Goal: Task Accomplishment & Management: Use online tool/utility

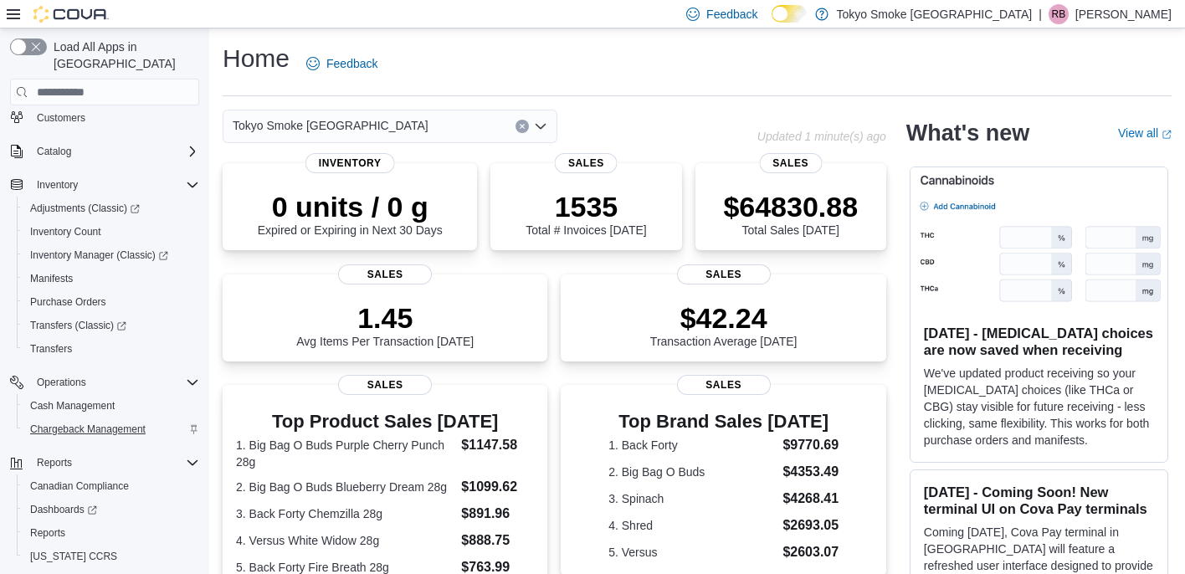
scroll to position [105, 0]
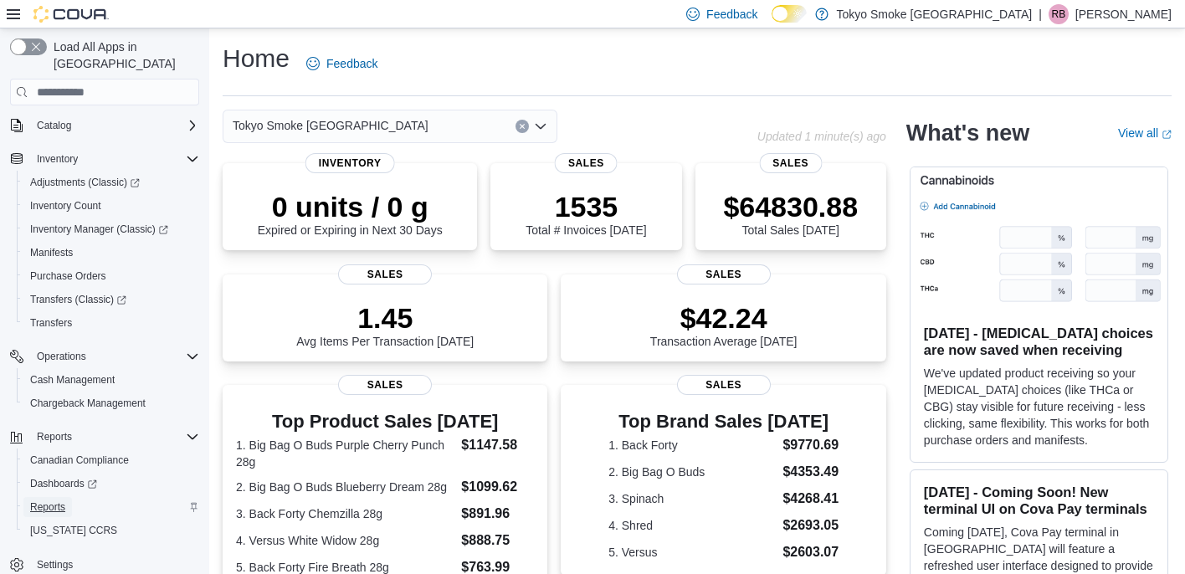
click at [52, 501] on span "Reports" at bounding box center [47, 507] width 35 height 13
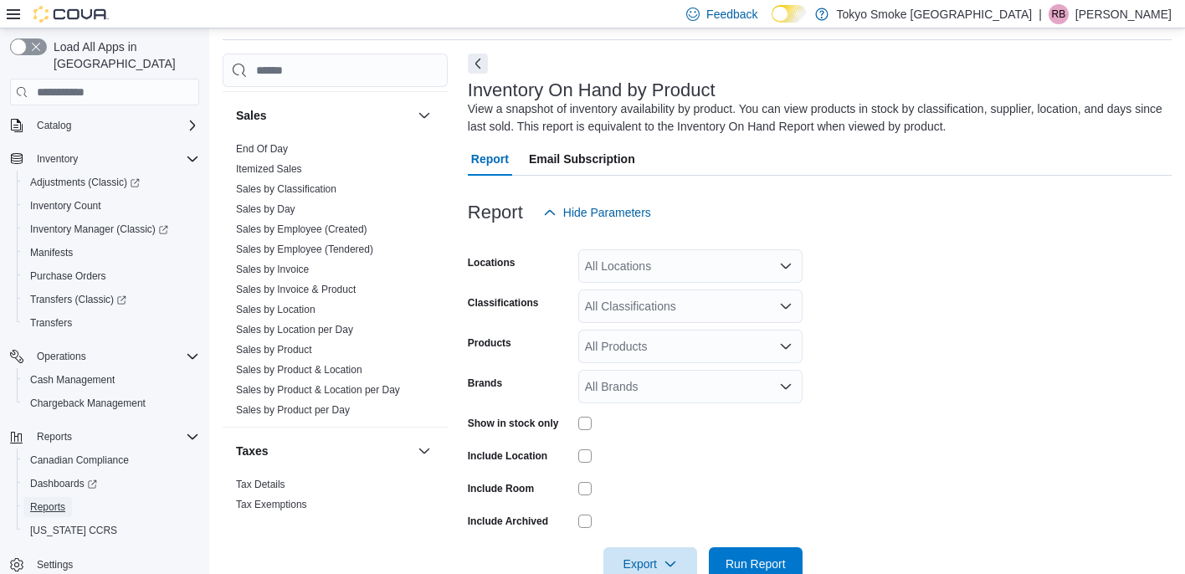
scroll to position [1003, 0]
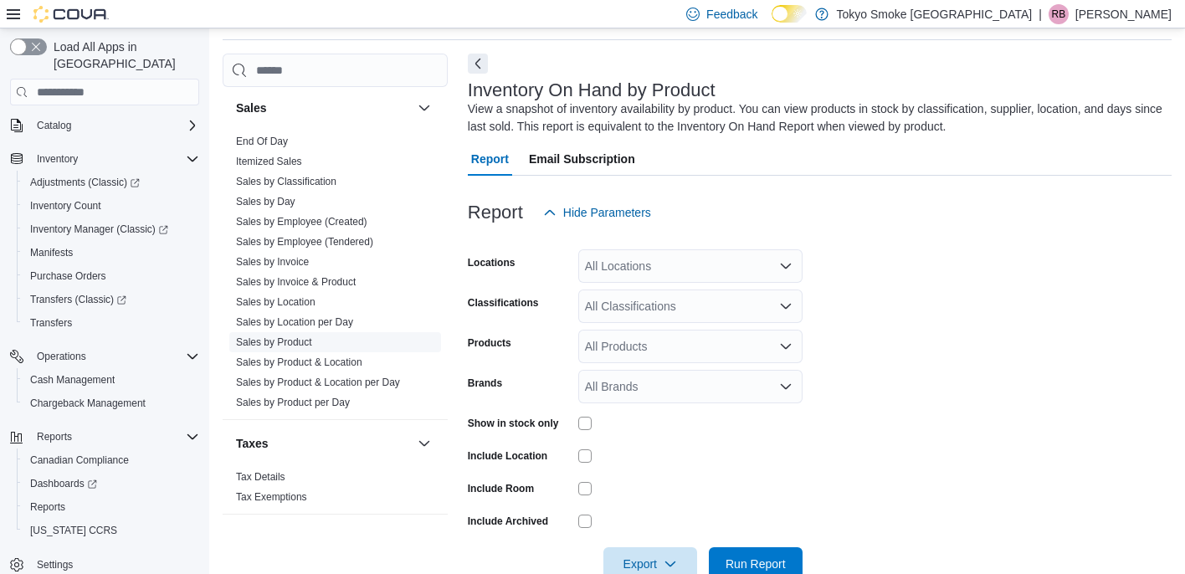
click at [301, 336] on link "Sales by Product" at bounding box center [274, 342] width 76 height 12
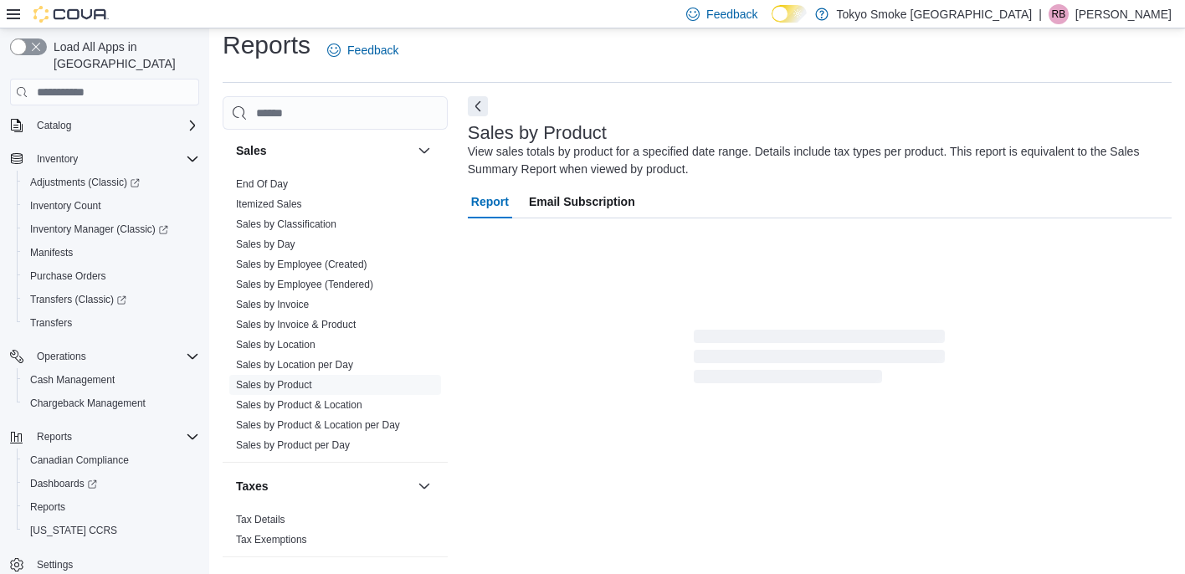
scroll to position [56, 0]
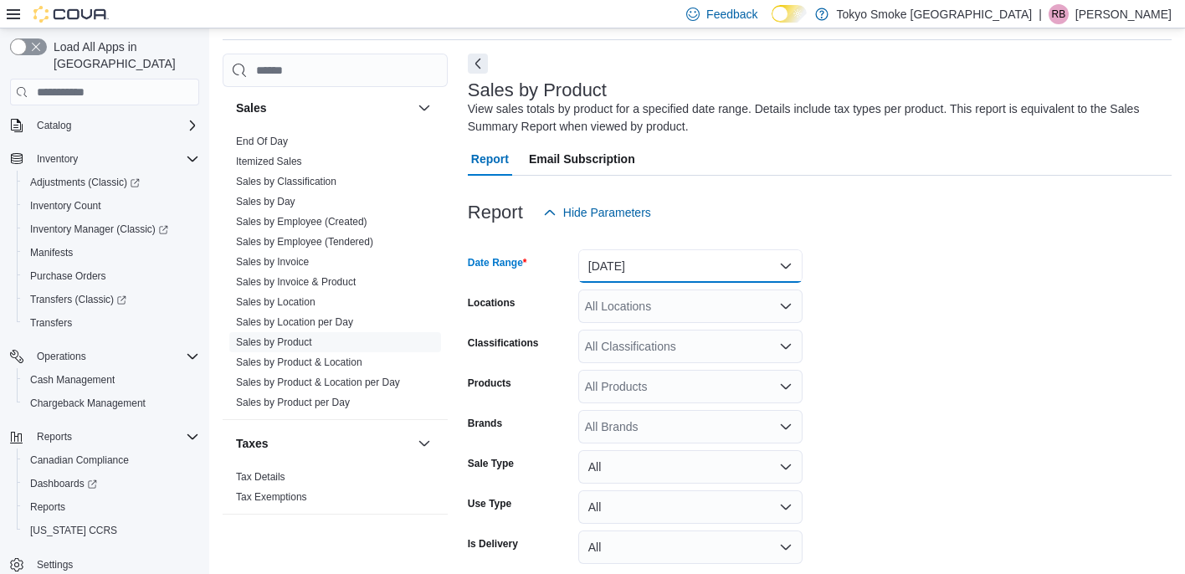
click at [708, 273] on button "[DATE]" at bounding box center [690, 265] width 224 height 33
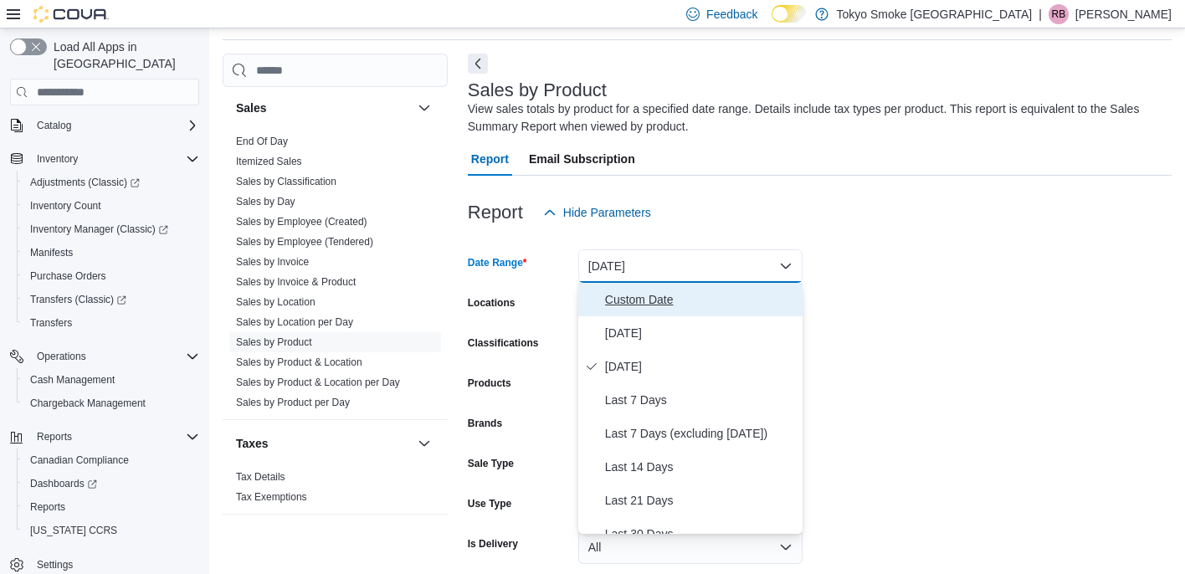
click at [658, 300] on span "Custom Date" at bounding box center [700, 300] width 191 height 20
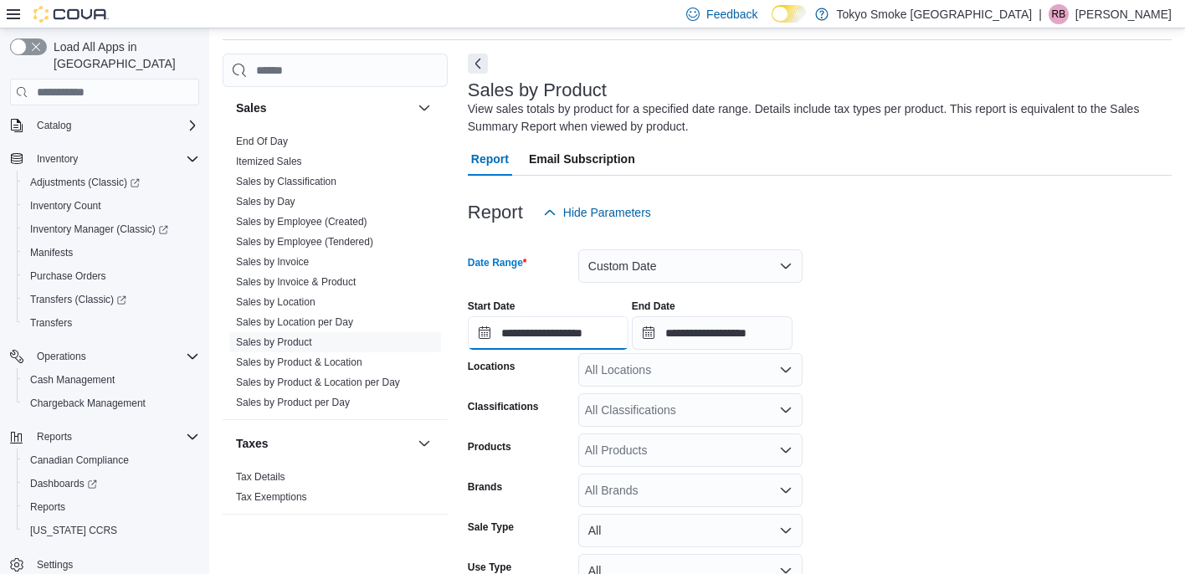
click at [484, 335] on input "**********" at bounding box center [548, 332] width 161 height 33
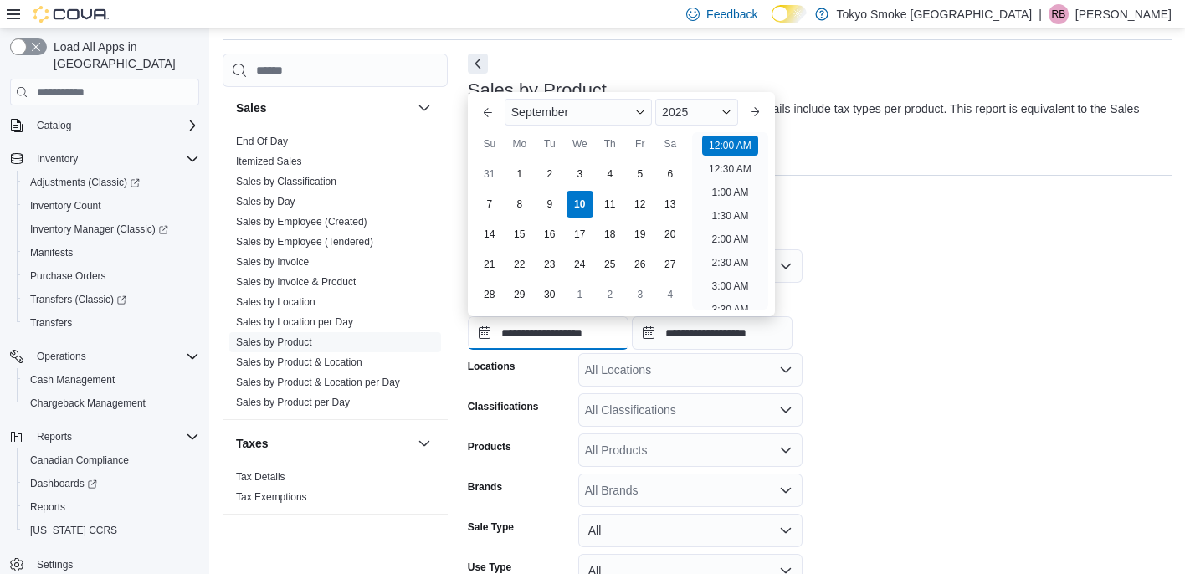
scroll to position [52, 0]
click at [486, 115] on button "Previous Month" at bounding box center [488, 112] width 27 height 27
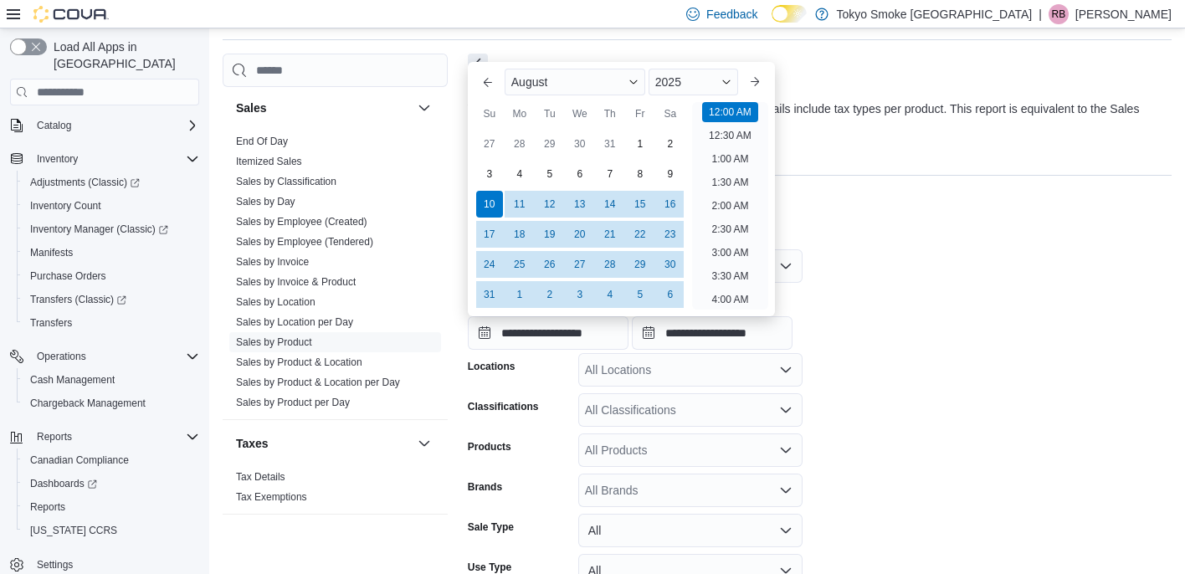
click at [487, 115] on div "Su" at bounding box center [489, 113] width 27 height 27
click at [759, 76] on button "Next month" at bounding box center [755, 82] width 27 height 27
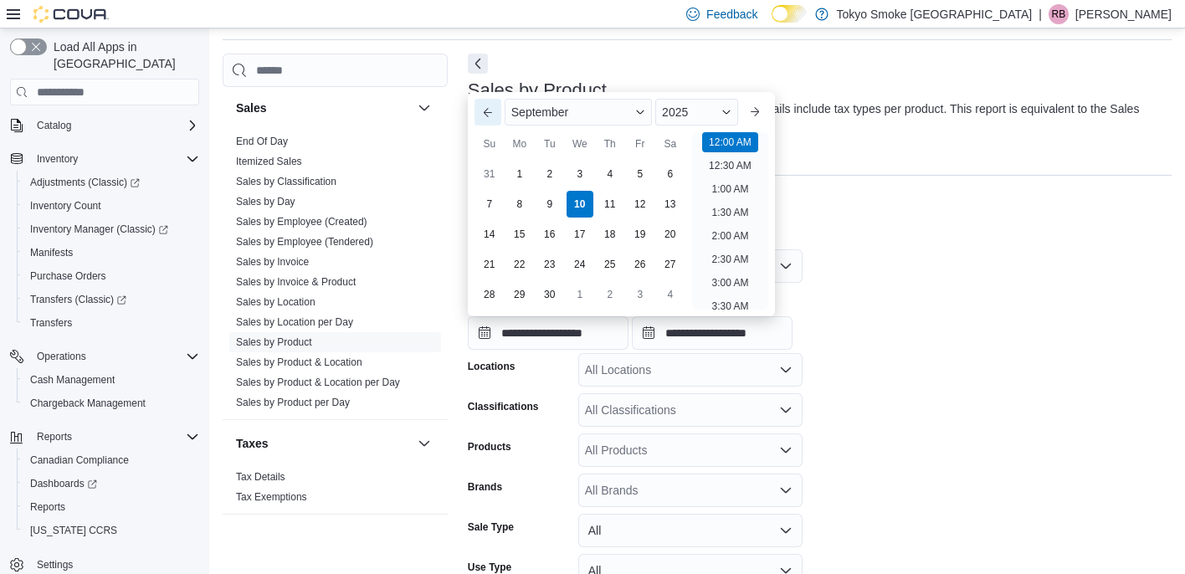
click at [490, 115] on button "Previous Month" at bounding box center [488, 112] width 27 height 27
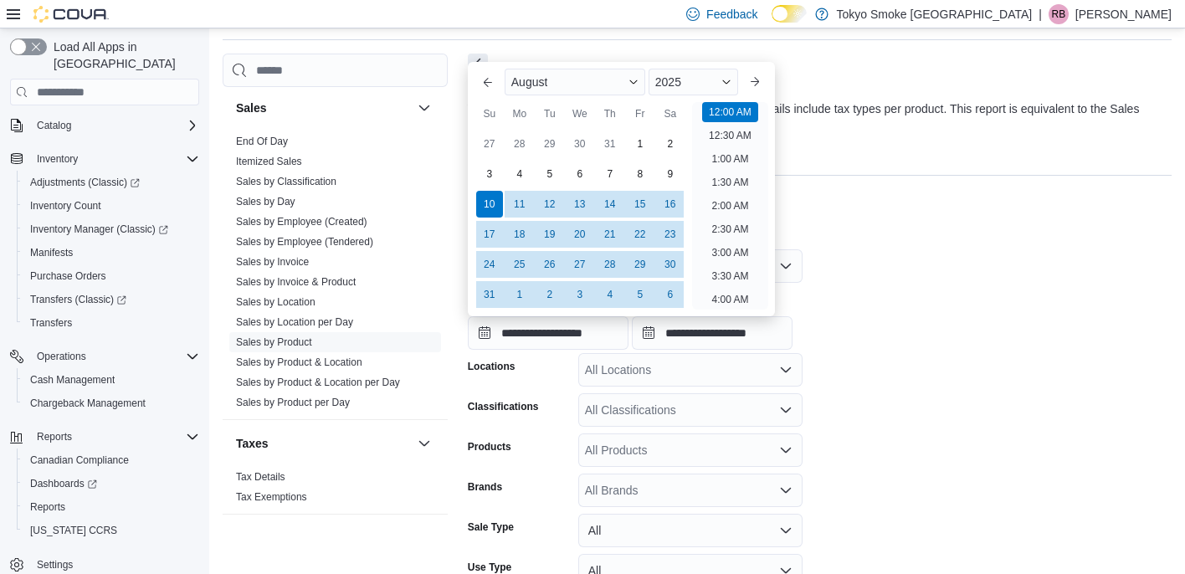
click at [490, 115] on div "Su" at bounding box center [489, 113] width 27 height 27
click at [484, 86] on button "Previous Month" at bounding box center [488, 82] width 27 height 27
type input "**********"
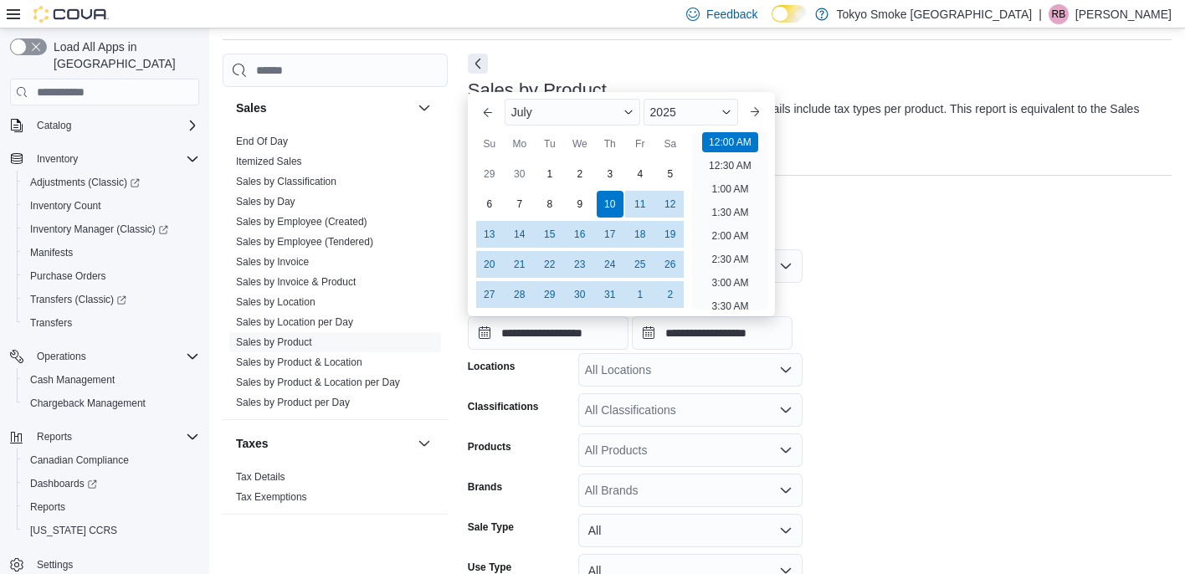
click at [886, 286] on div "**********" at bounding box center [820, 318] width 704 height 64
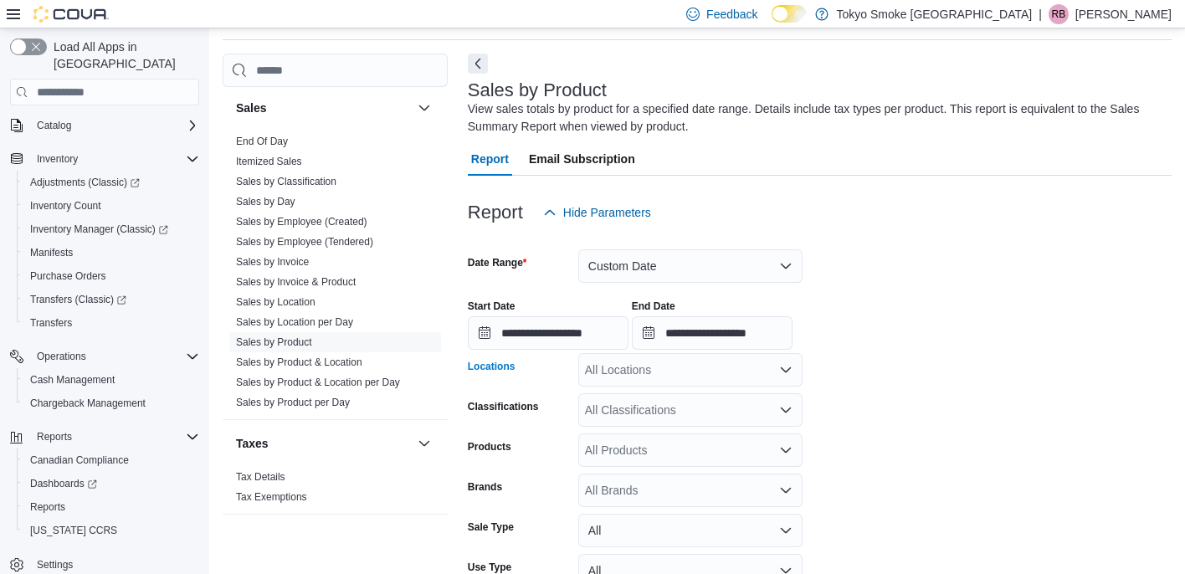
click at [775, 372] on div "All Locations" at bounding box center [690, 369] width 224 height 33
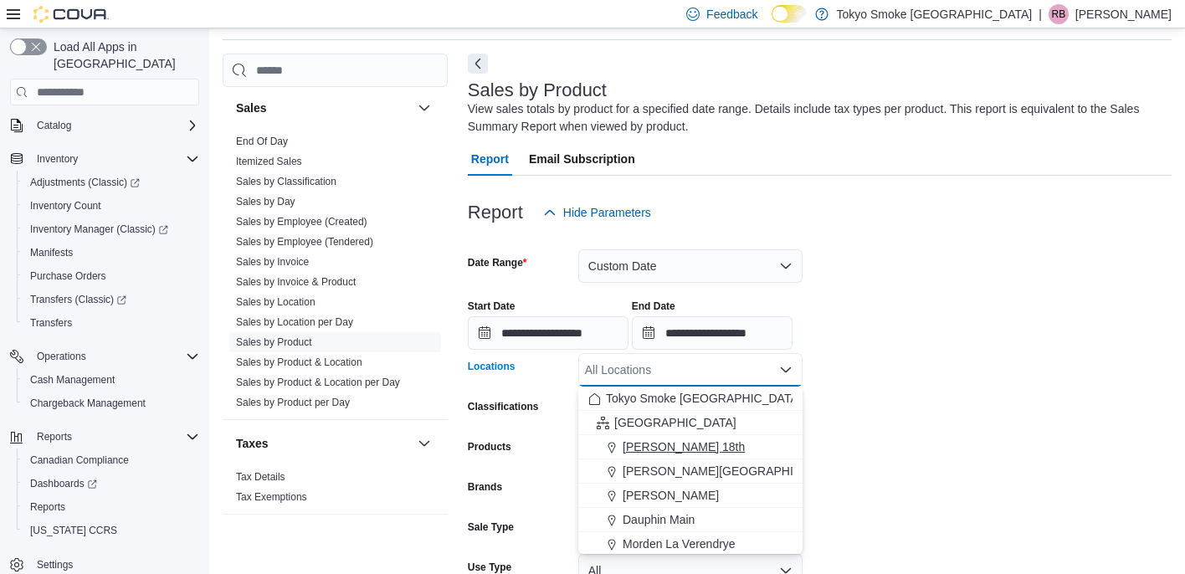
click at [690, 453] on span "[PERSON_NAME] 18th" at bounding box center [684, 447] width 122 height 17
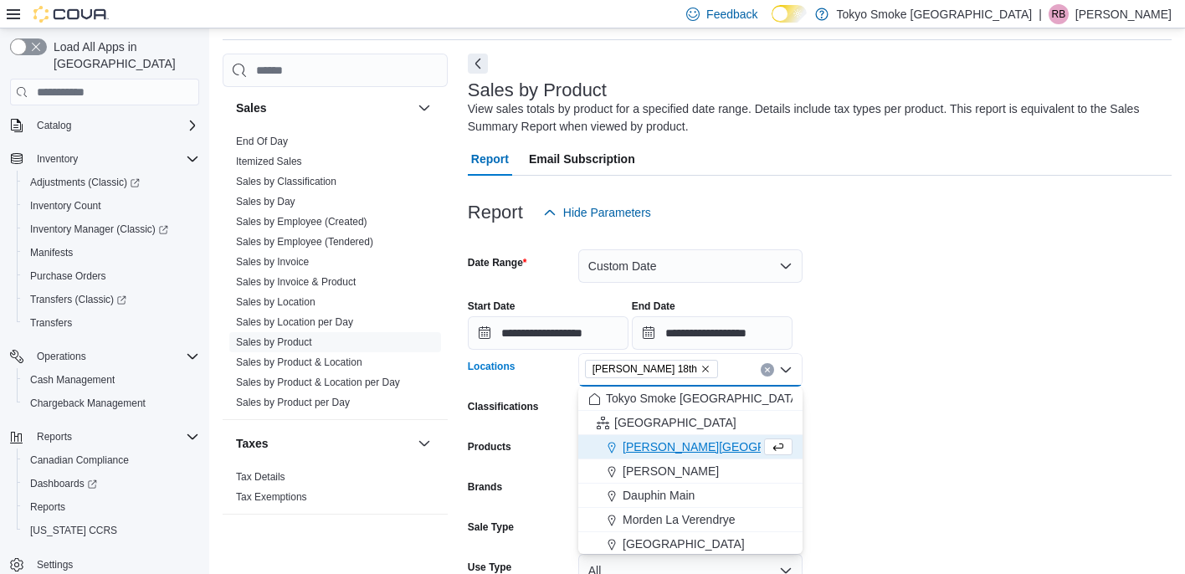
click at [818, 432] on form "**********" at bounding box center [820, 451] width 704 height 445
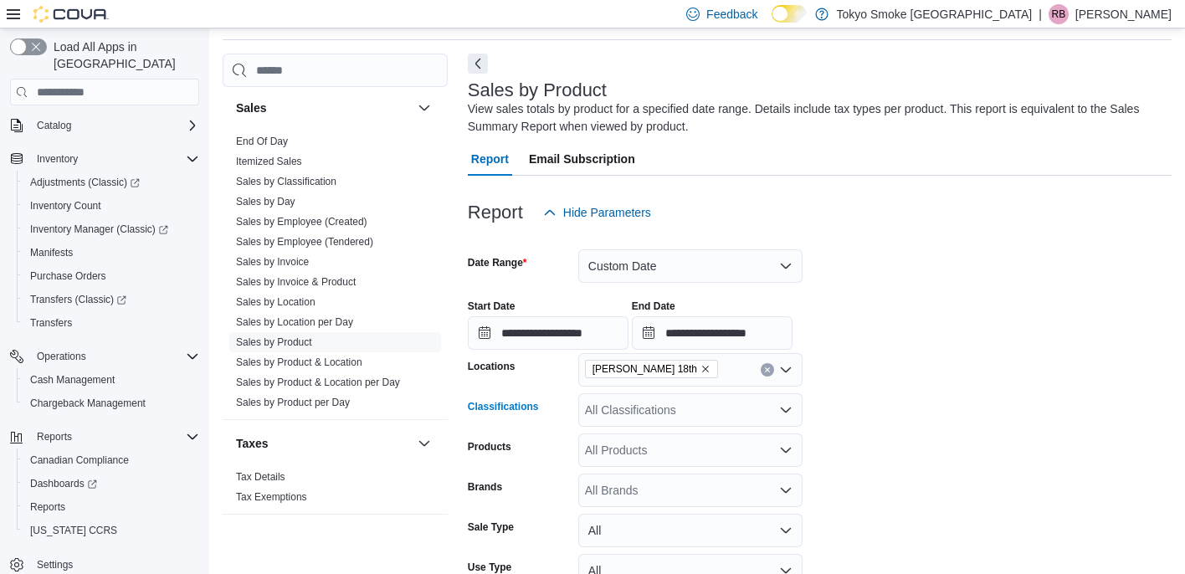
click at [777, 411] on div "All Classifications" at bounding box center [690, 409] width 224 height 33
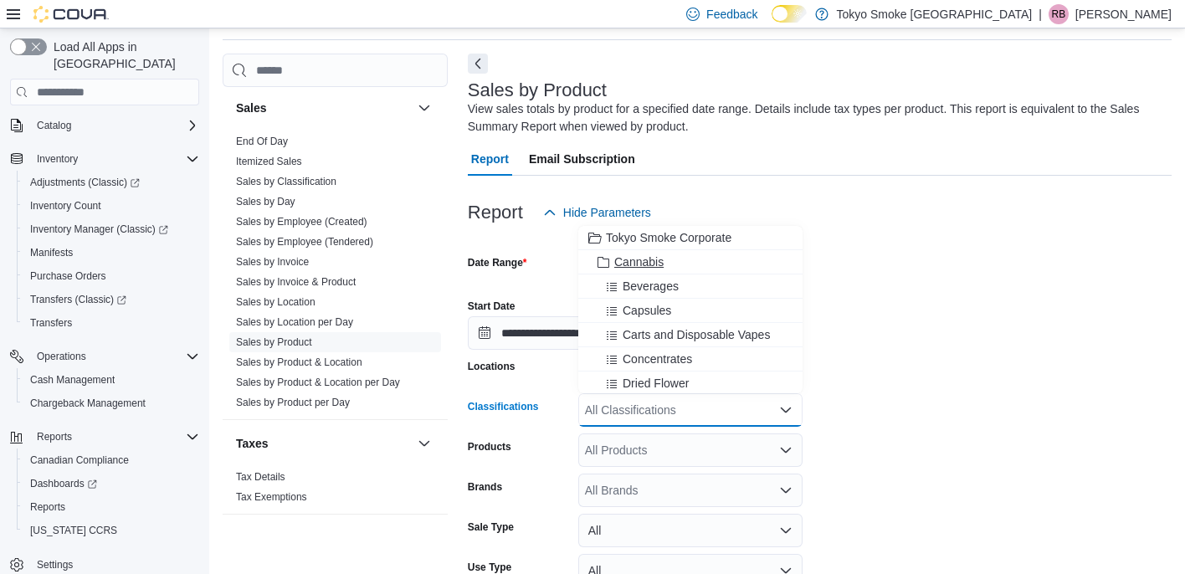
click at [678, 261] on div "Cannabis" at bounding box center [690, 262] width 204 height 17
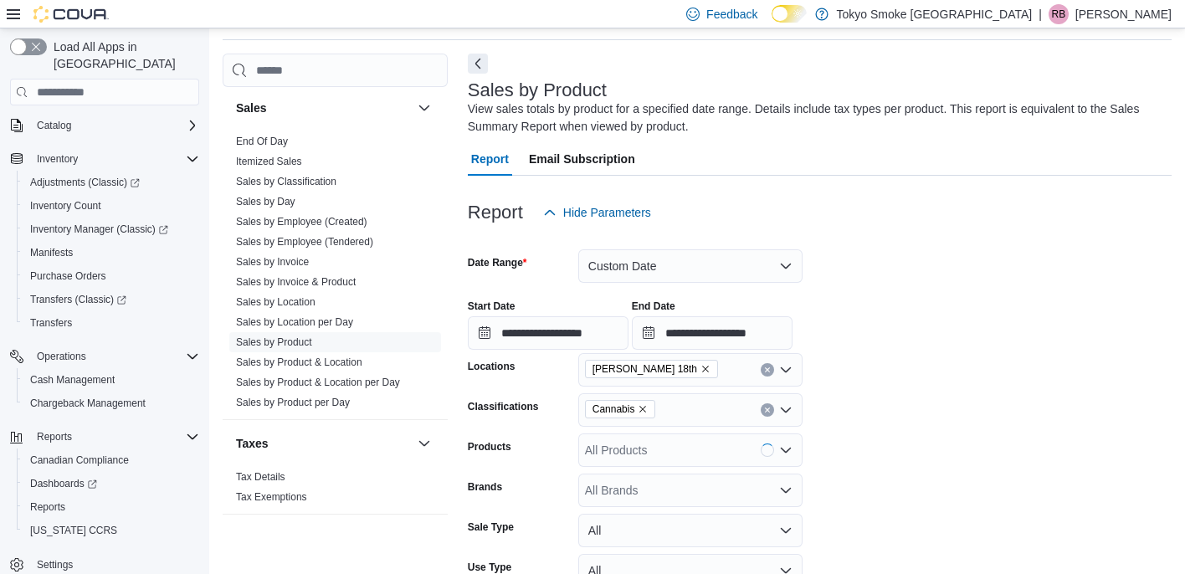
click at [870, 448] on form "**********" at bounding box center [820, 451] width 704 height 445
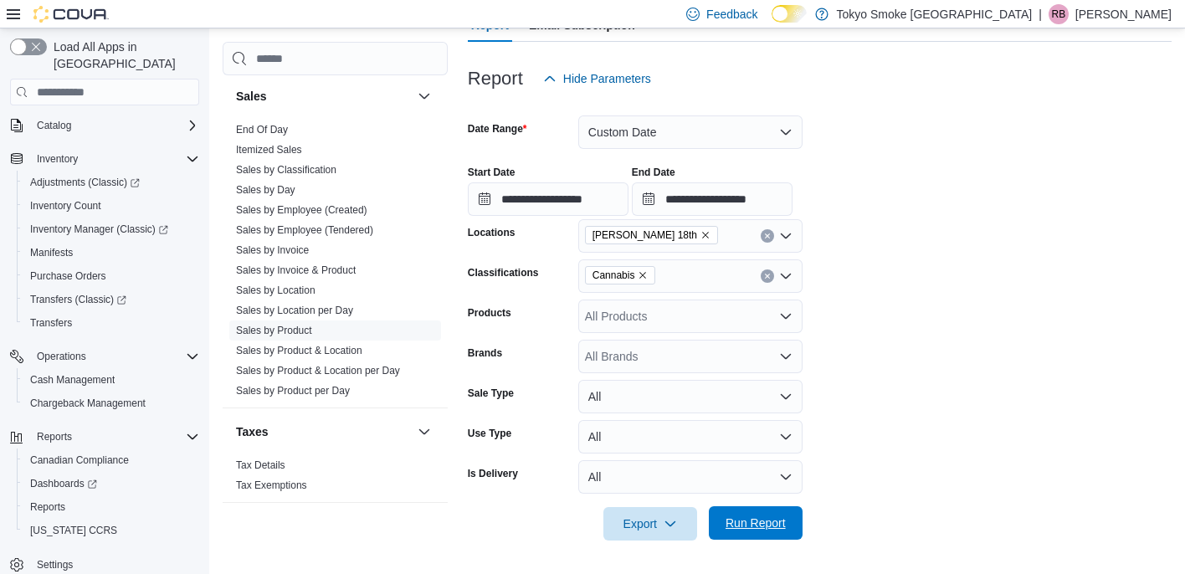
click at [778, 521] on span "Run Report" at bounding box center [756, 523] width 60 height 17
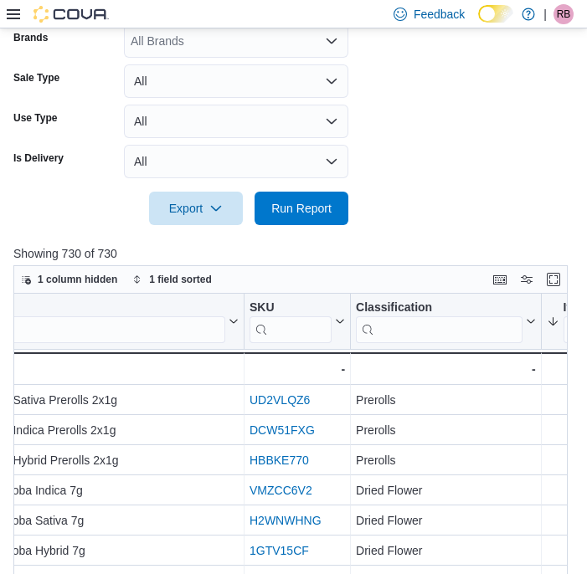
scroll to position [0, 109]
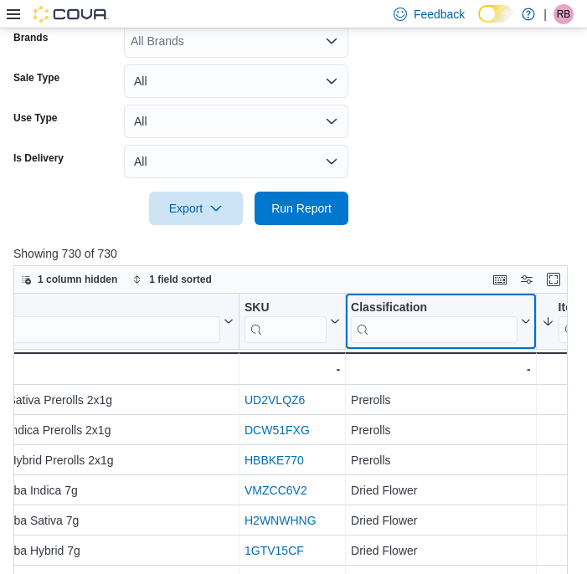
click at [510, 304] on div "Classification" at bounding box center [434, 308] width 167 height 16
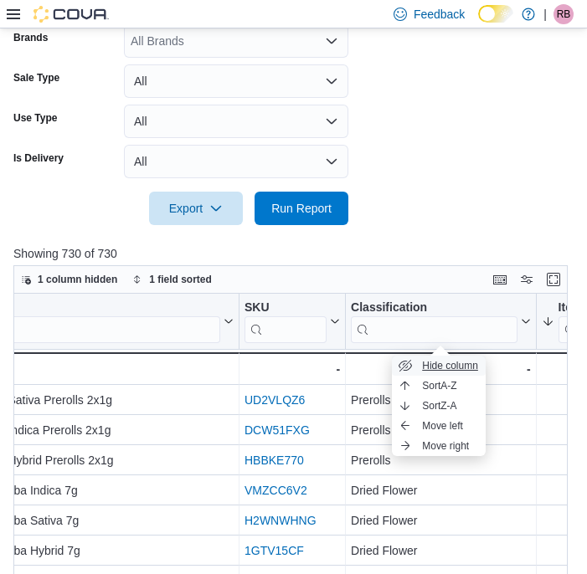
click at [447, 368] on span "Hide column" at bounding box center [450, 365] width 56 height 13
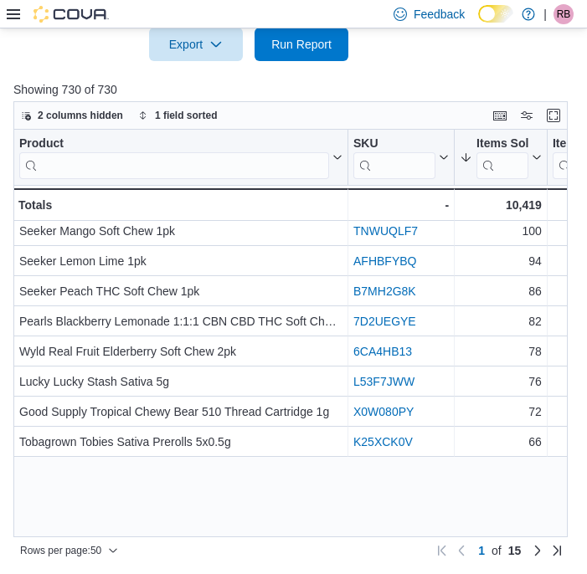
scroll to position [0, 0]
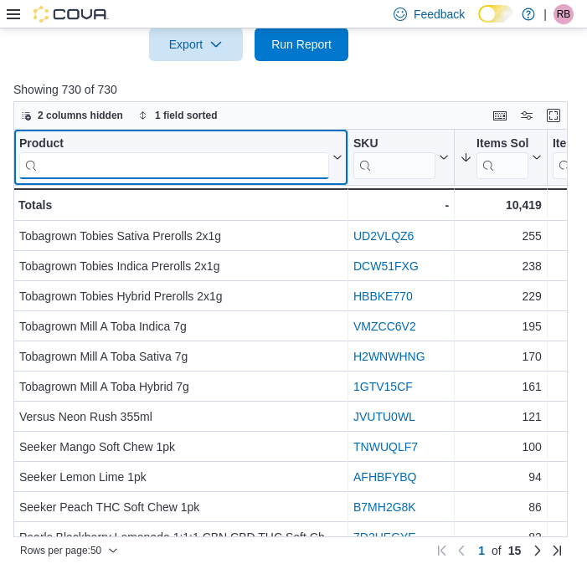
click at [171, 166] on input "search" at bounding box center [174, 165] width 310 height 27
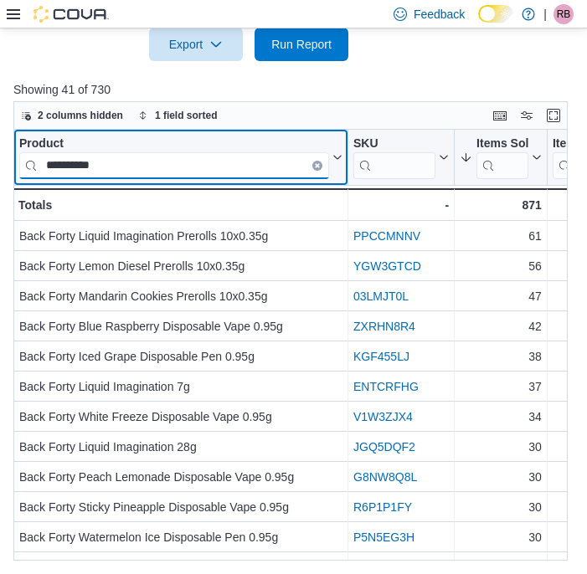
click at [160, 168] on input "**********" at bounding box center [174, 165] width 310 height 27
type input "**********"
click at [318, 167] on icon "Clear input" at bounding box center [317, 165] width 3 height 3
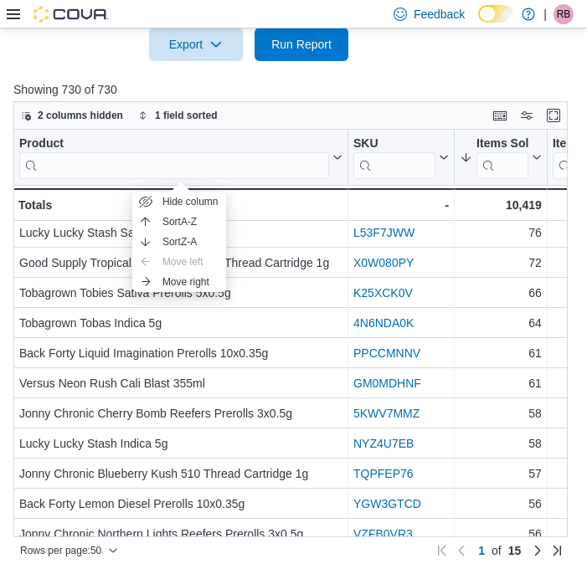
scroll to position [367, 0]
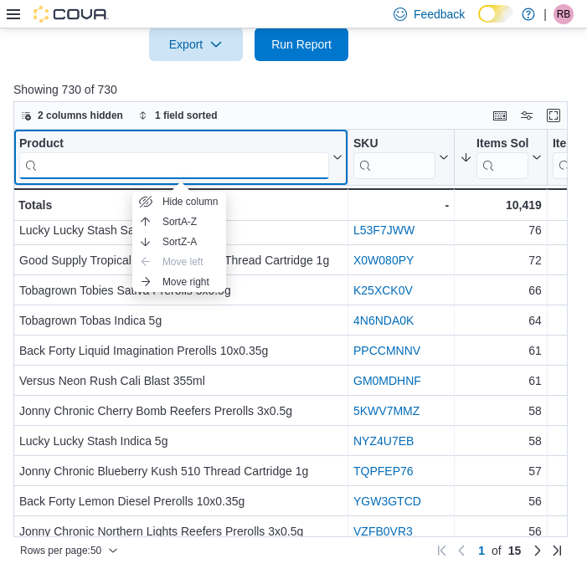
click at [271, 165] on input "search" at bounding box center [174, 165] width 310 height 27
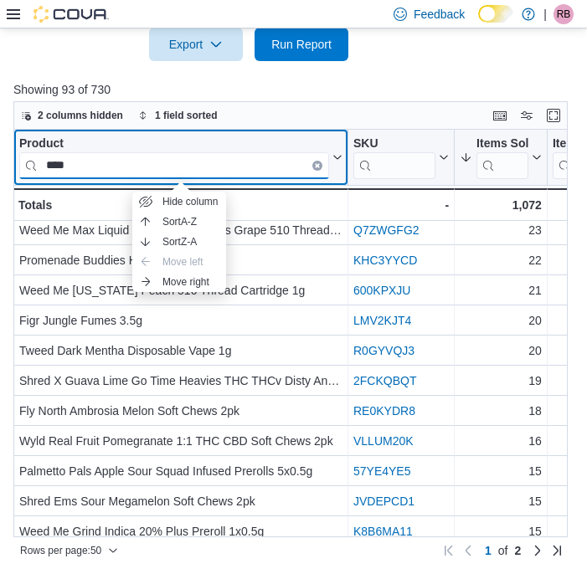
scroll to position [0, 0]
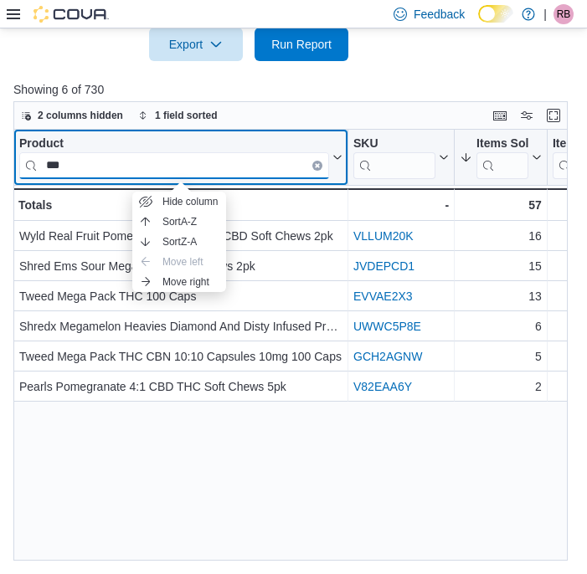
type input "***"
click at [317, 164] on icon "Clear input" at bounding box center [317, 165] width 3 height 3
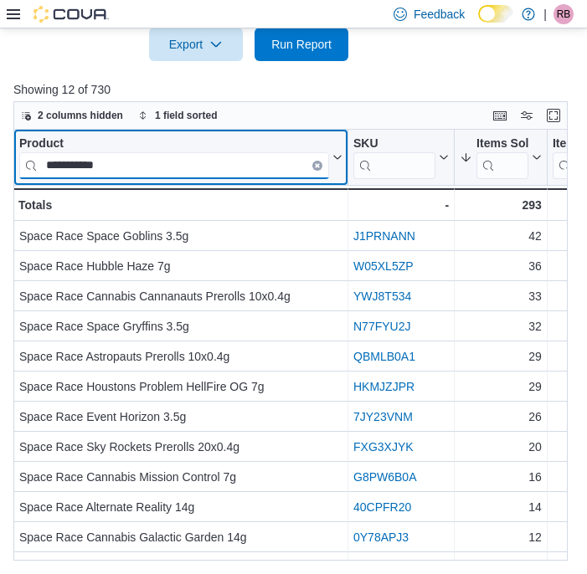
type input "**********"
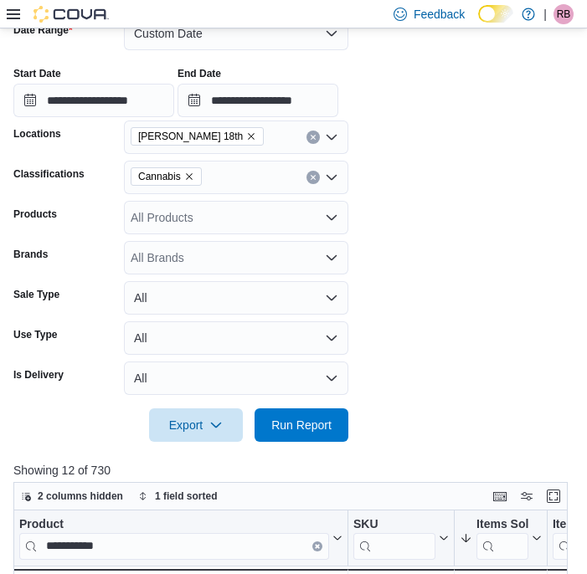
scroll to position [286, 0]
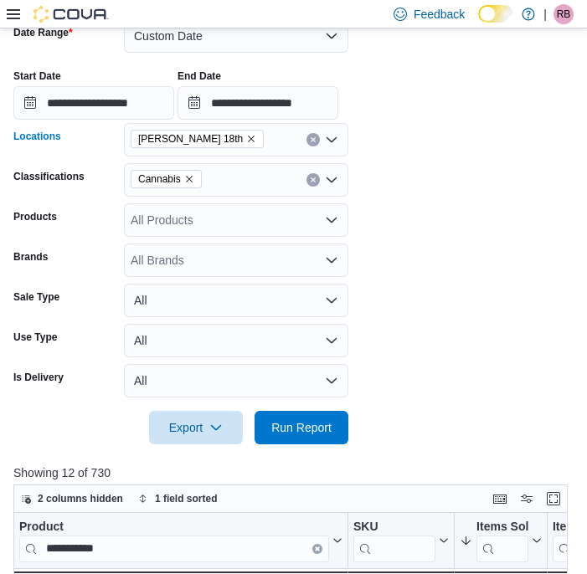
click at [246, 140] on icon "Remove Brandon 18th from selection in this group" at bounding box center [251, 139] width 10 height 10
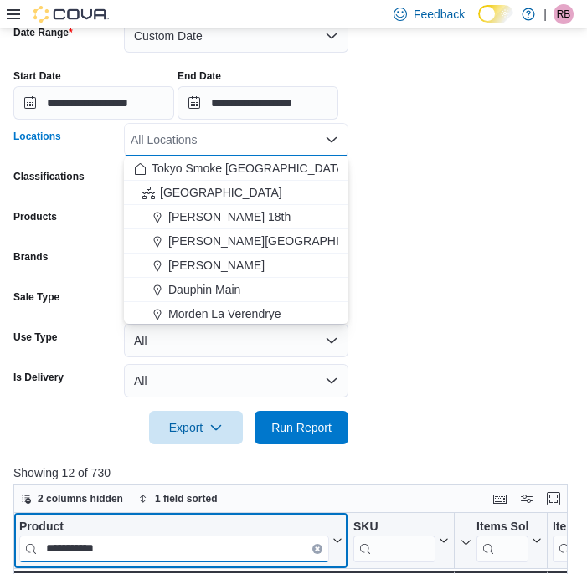
click at [315, 560] on input "**********" at bounding box center [174, 549] width 310 height 27
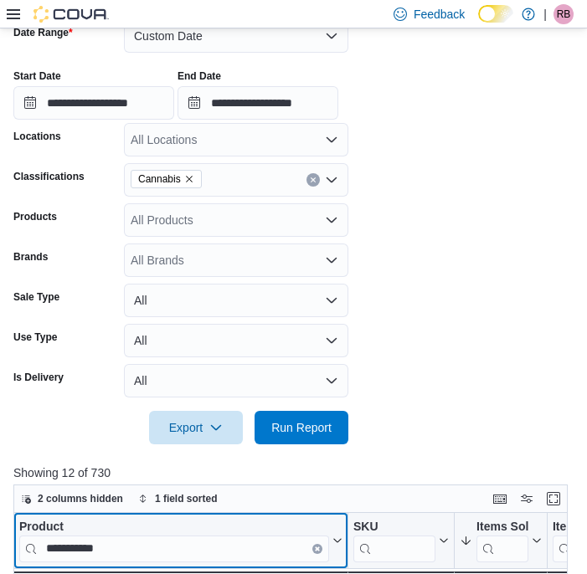
click at [318, 547] on icon "Clear input" at bounding box center [317, 548] width 3 height 3
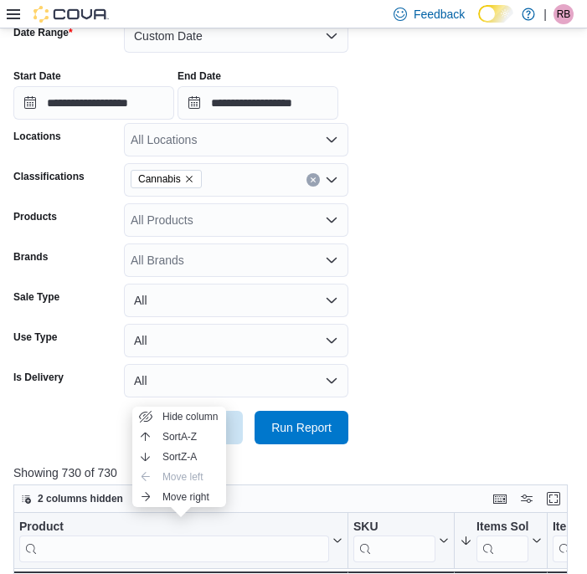
click at [254, 139] on div "All Locations" at bounding box center [236, 139] width 224 height 33
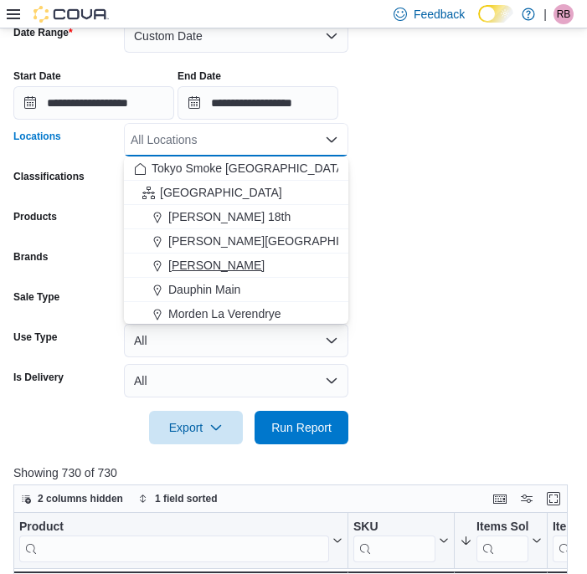
click at [229, 259] on span "[PERSON_NAME]" at bounding box center [216, 265] width 96 height 17
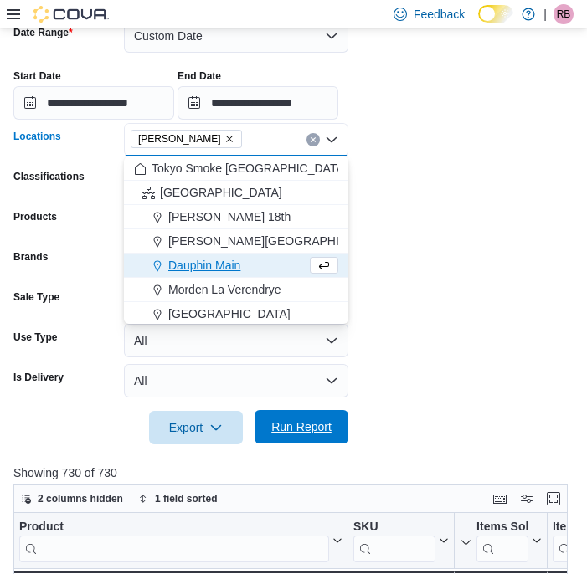
click at [302, 434] on span "Run Report" at bounding box center [301, 426] width 60 height 17
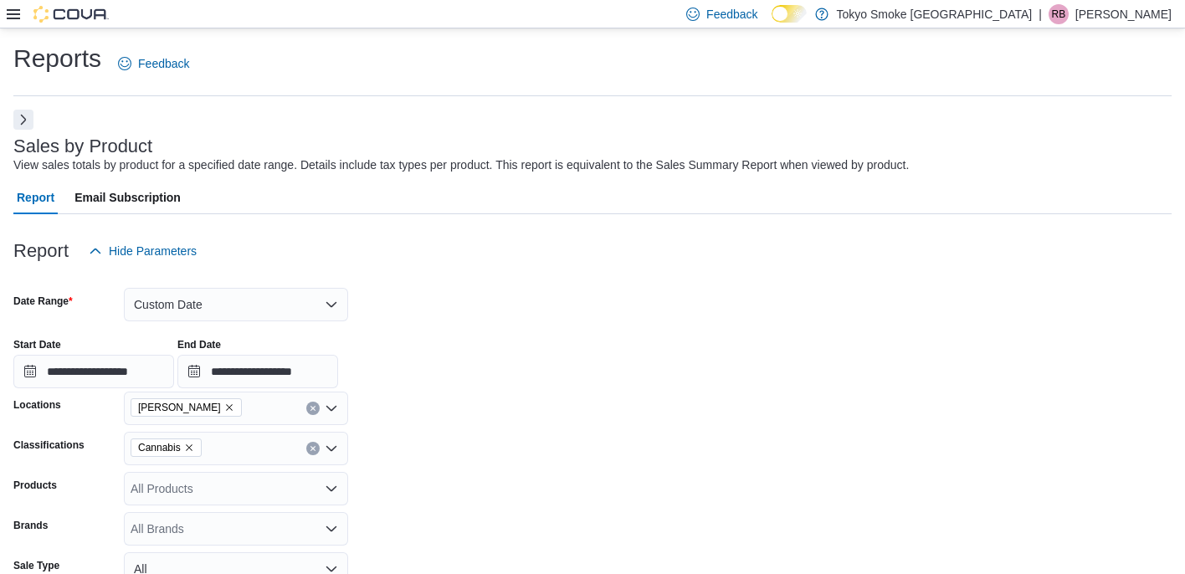
click at [13, 21] on div at bounding box center [58, 14] width 102 height 17
click at [12, 13] on icon at bounding box center [13, 14] width 13 height 10
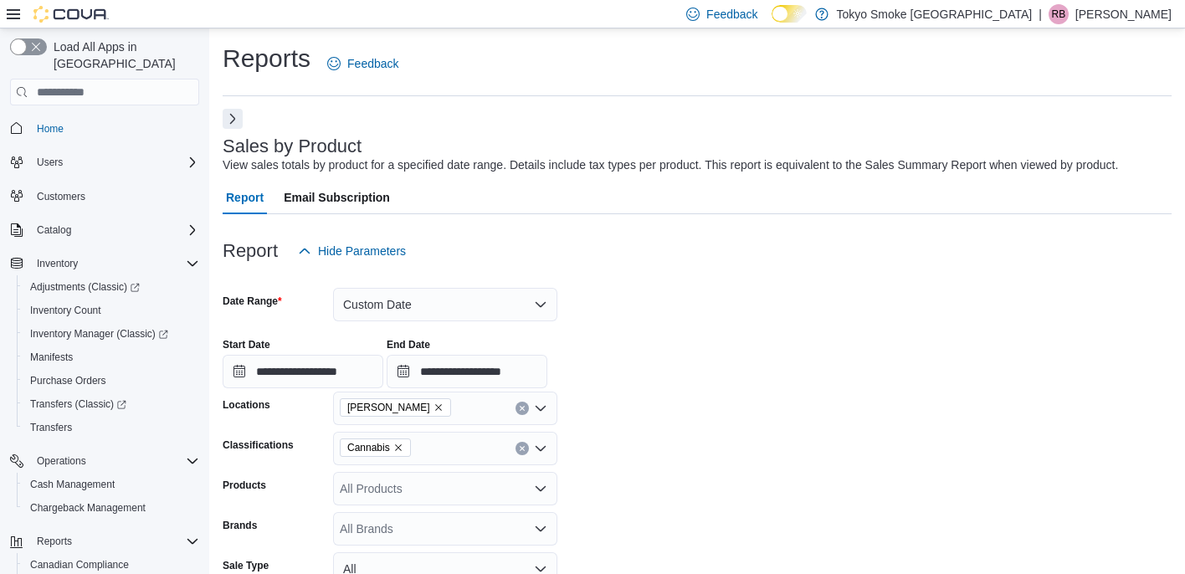
click at [238, 116] on button "Next" at bounding box center [233, 119] width 20 height 20
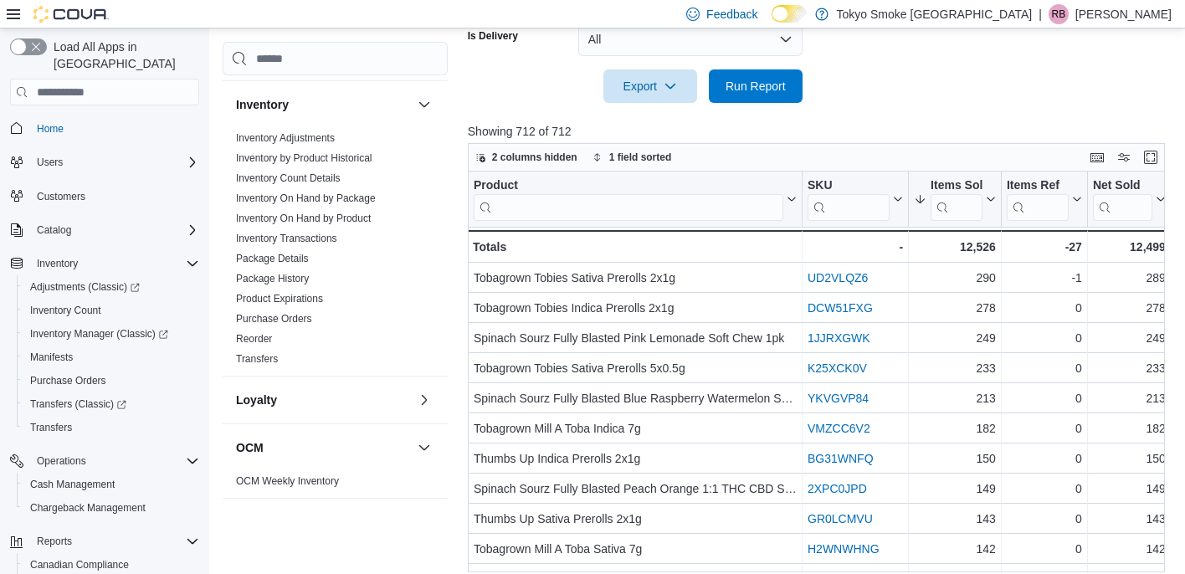
scroll to position [1003, 0]
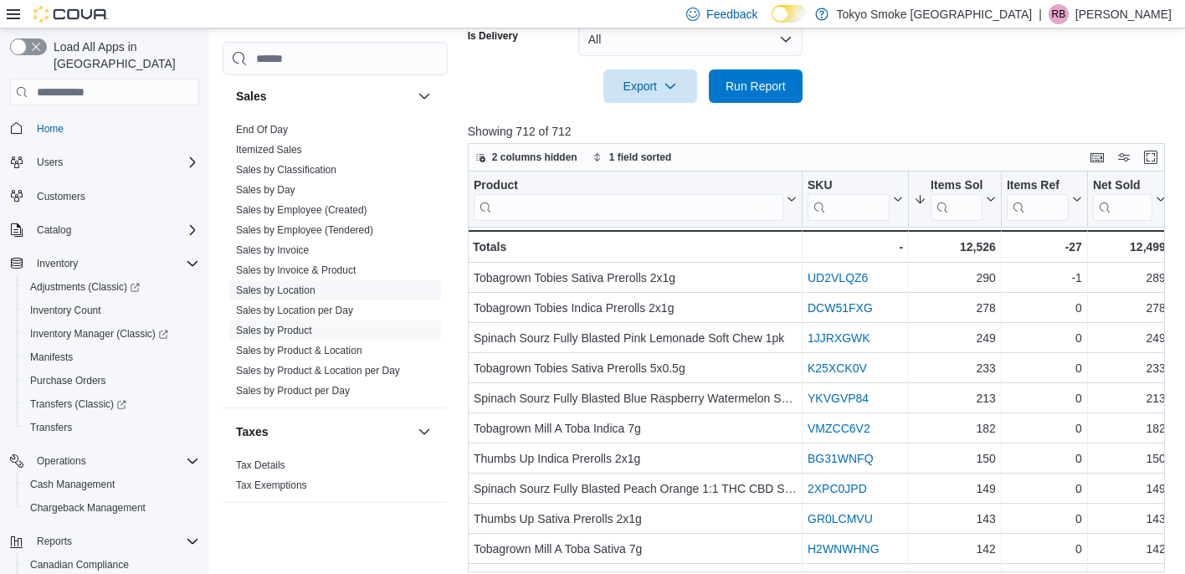
click at [299, 285] on link "Sales by Location" at bounding box center [276, 291] width 80 height 12
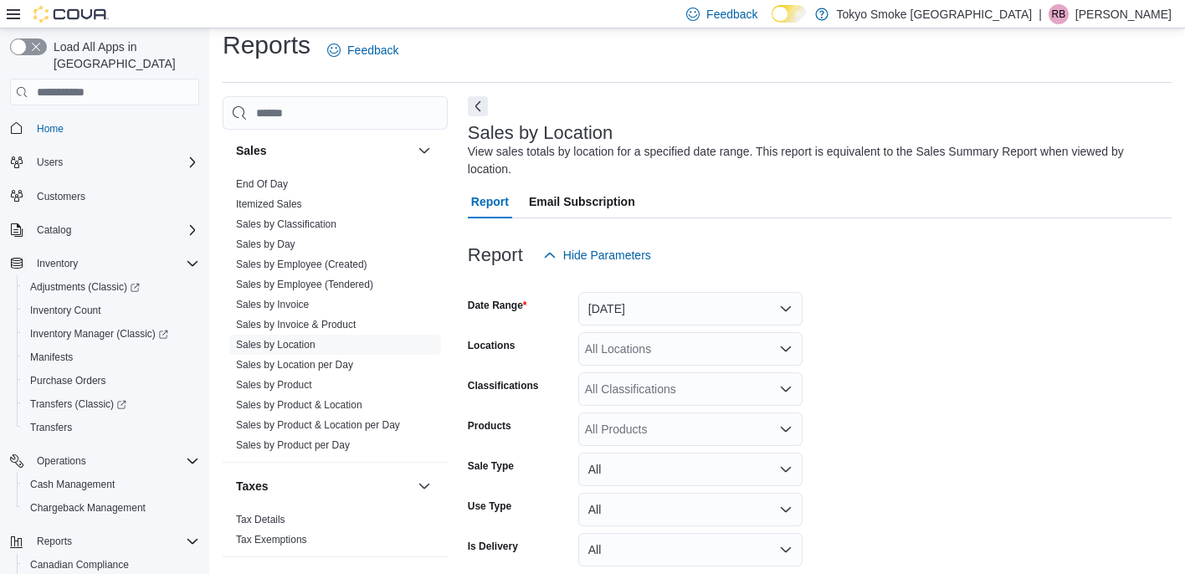
scroll to position [56, 0]
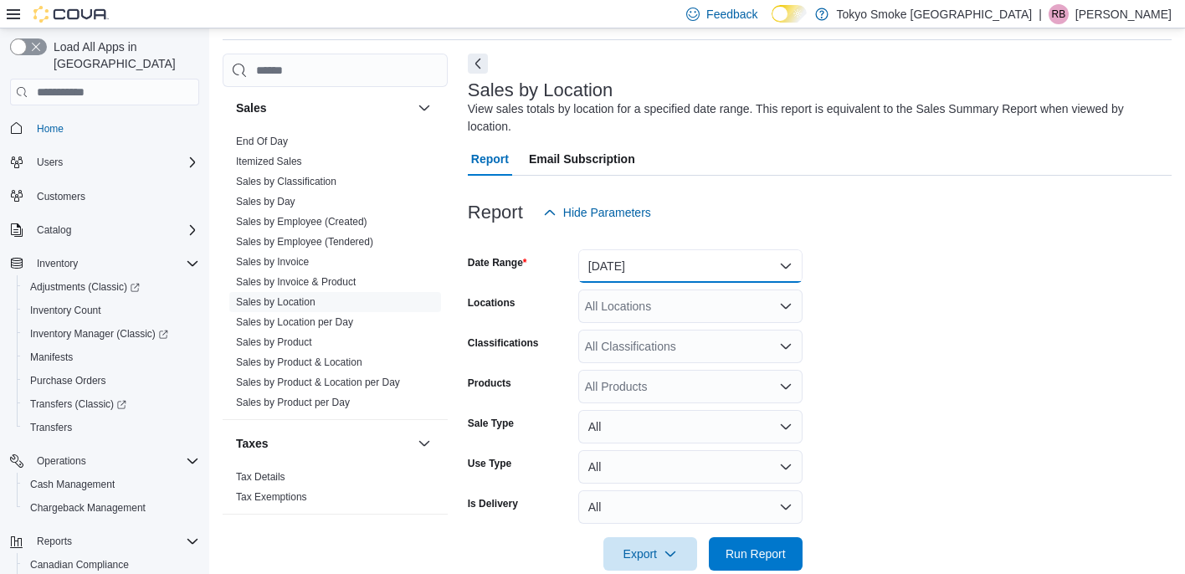
click at [732, 273] on button "[DATE]" at bounding box center [690, 265] width 224 height 33
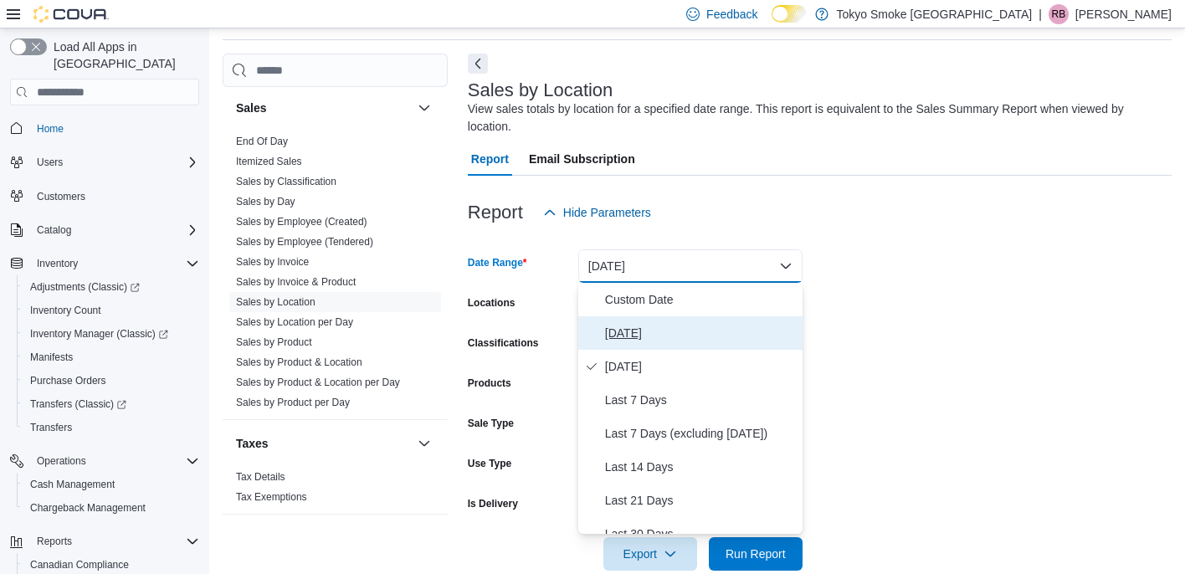
click at [701, 336] on span "[DATE]" at bounding box center [700, 333] width 191 height 20
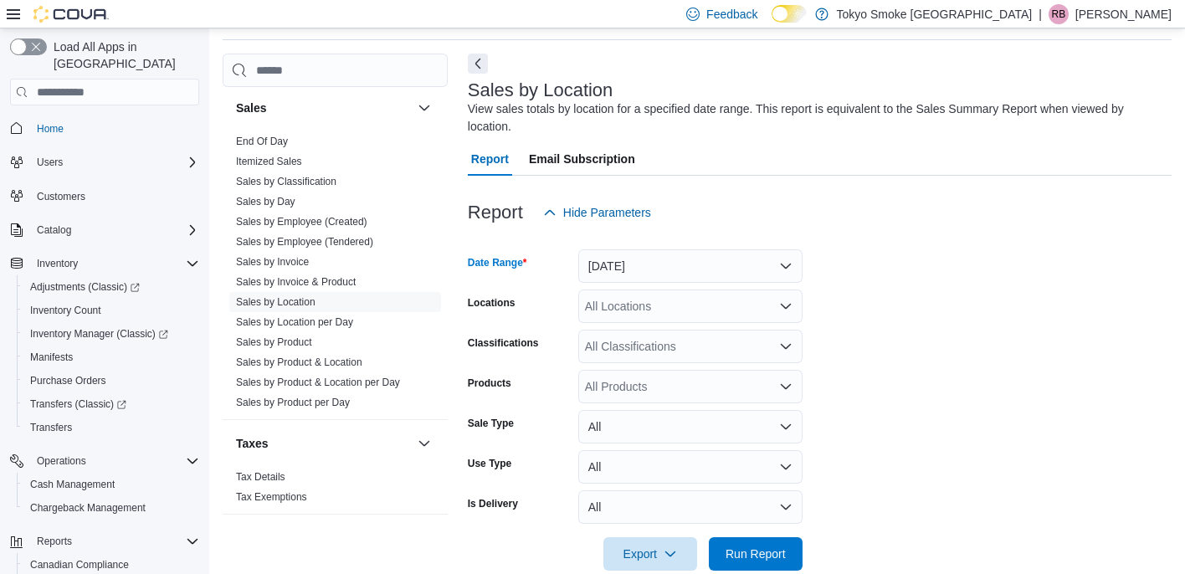
click at [727, 305] on div "All Locations" at bounding box center [690, 306] width 224 height 33
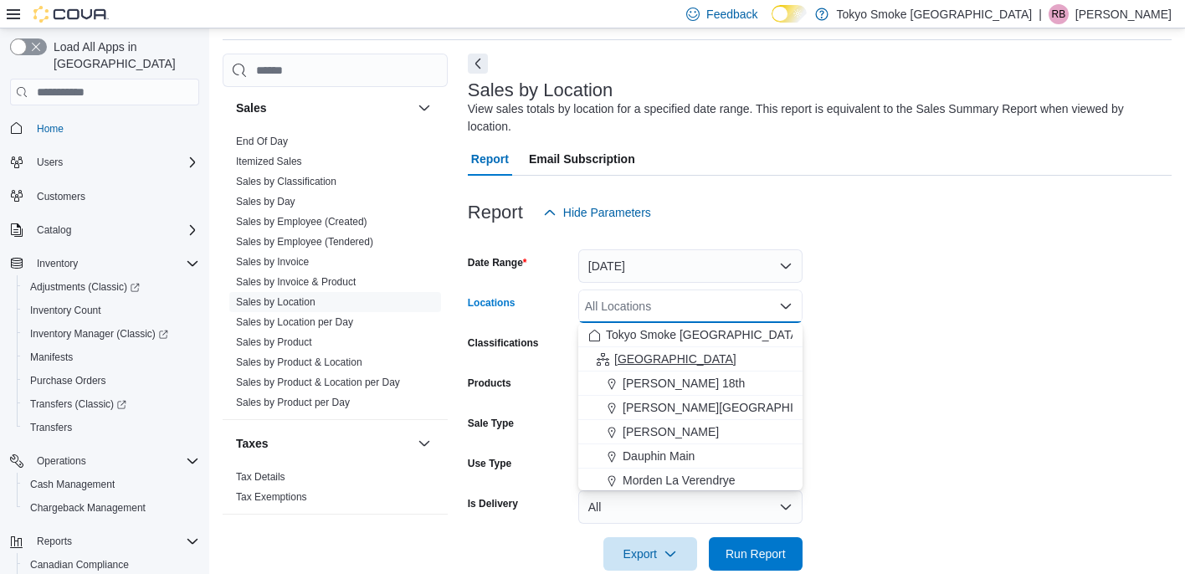
click at [716, 365] on div "[GEOGRAPHIC_DATA]" at bounding box center [690, 359] width 204 height 17
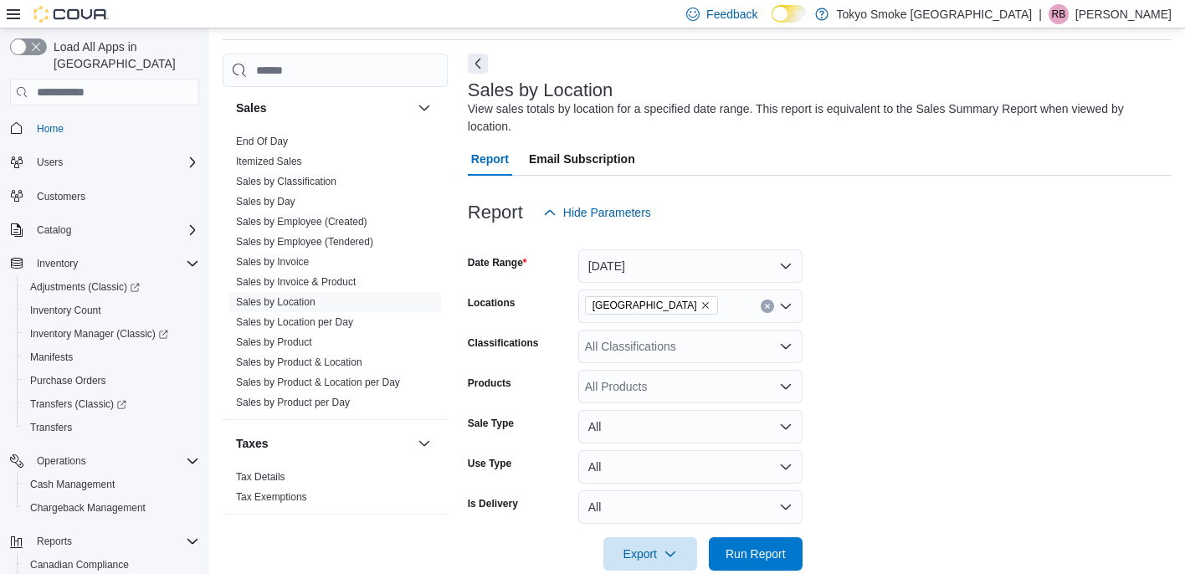
click at [901, 455] on form "Date Range [DATE] Locations [GEOGRAPHIC_DATA] Classifications All Classificatio…" at bounding box center [820, 399] width 704 height 341
click at [776, 555] on span "Run Report" at bounding box center [756, 553] width 60 height 17
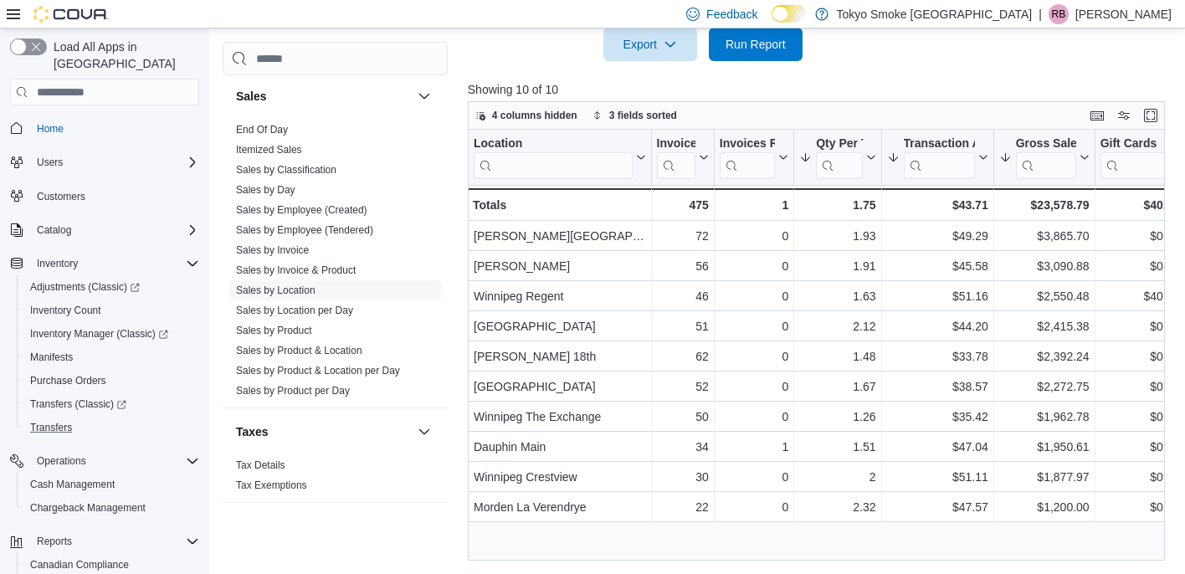
scroll to position [105, 0]
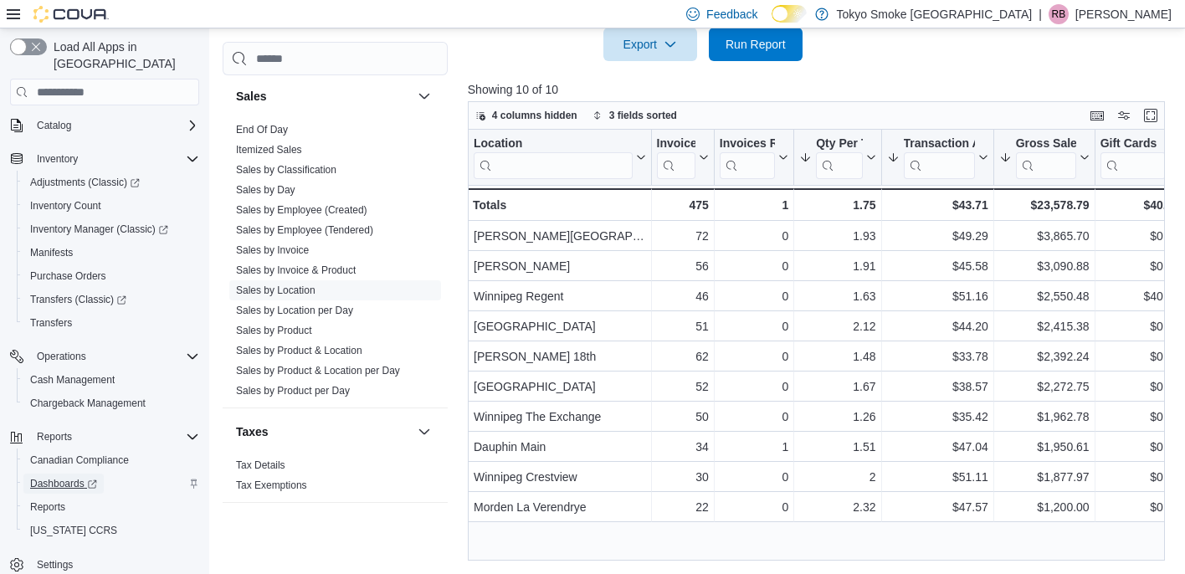
click at [58, 477] on span "Dashboards" at bounding box center [63, 483] width 67 height 13
click at [78, 176] on span "Adjustments (Classic)" at bounding box center [85, 182] width 110 height 13
